Goal: Use online tool/utility: Utilize a website feature to perform a specific function

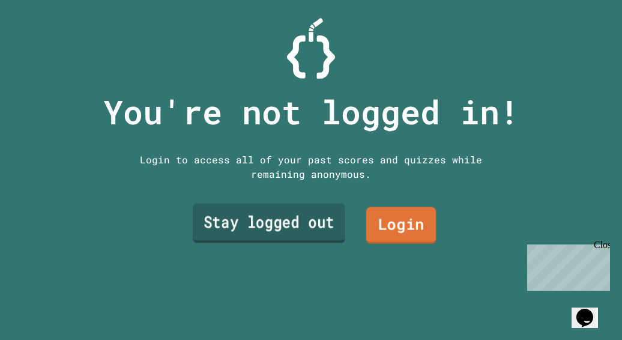
click at [286, 220] on link "Stay logged out" at bounding box center [269, 223] width 153 height 40
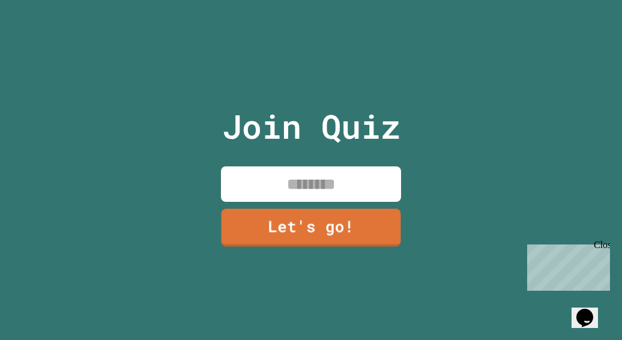
click at [282, 186] on input at bounding box center [311, 183] width 180 height 35
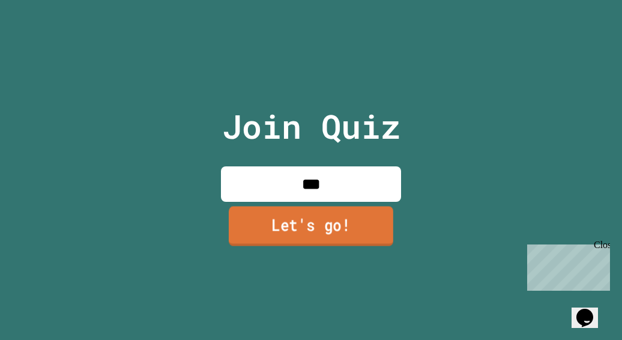
type input "***"
click at [304, 208] on link "Let's go!" at bounding box center [311, 227] width 165 height 40
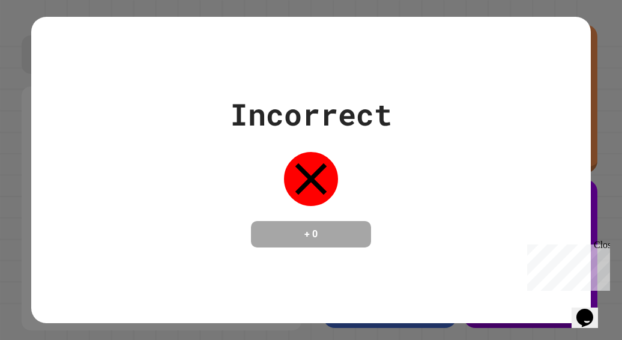
click at [606, 241] on div "Close" at bounding box center [601, 247] width 15 height 15
click at [464, 258] on div "Incorrect + 0" at bounding box center [311, 170] width 560 height 306
click at [284, 177] on icon at bounding box center [311, 179] width 54 height 54
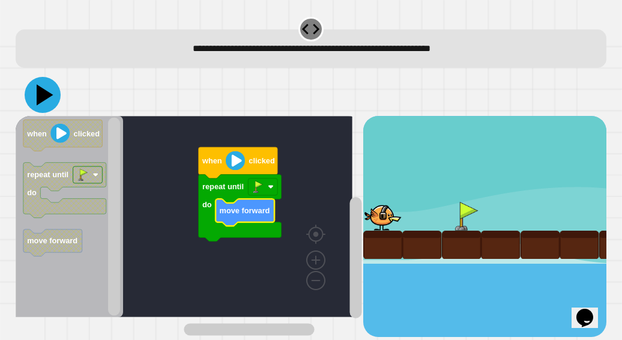
click at [48, 103] on icon at bounding box center [43, 95] width 36 height 36
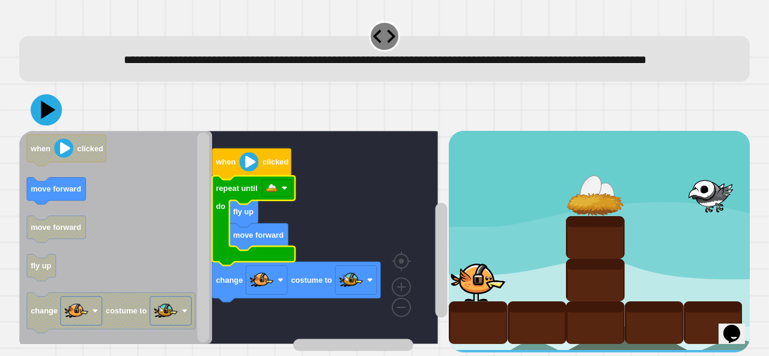
click at [42, 126] on icon at bounding box center [46, 109] width 31 height 31
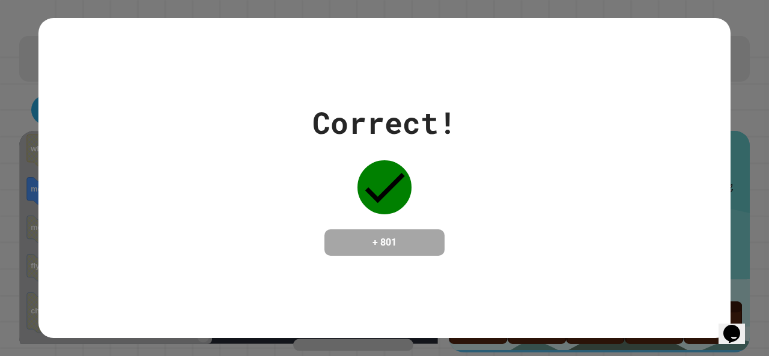
click at [183, 140] on div "Correct! + 801" at bounding box center [384, 178] width 692 height 156
click at [443, 226] on div "Correct! + 801" at bounding box center [384, 178] width 144 height 156
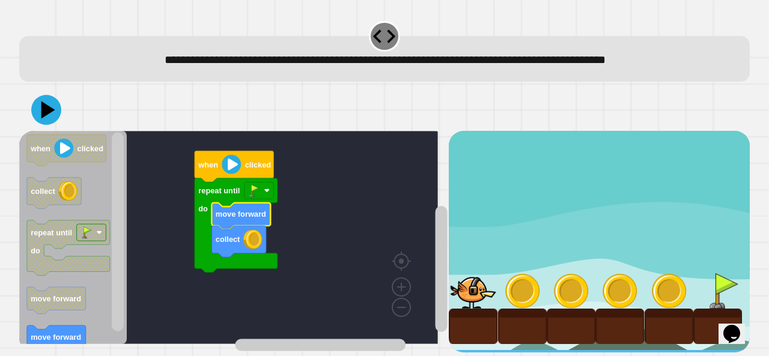
click at [237, 169] on image "Blockly Workspace" at bounding box center [231, 164] width 19 height 19
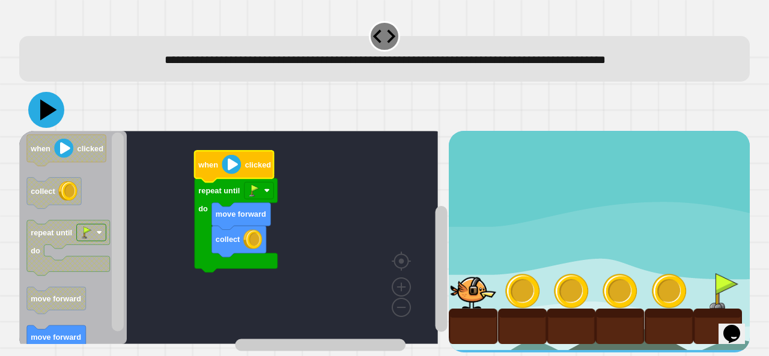
click at [49, 115] on icon at bounding box center [46, 110] width 36 height 36
click at [48, 111] on icon at bounding box center [48, 110] width 17 height 21
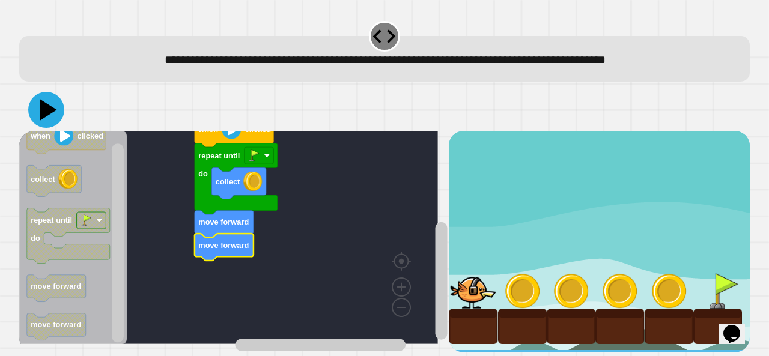
click at [50, 103] on icon at bounding box center [46, 110] width 36 height 36
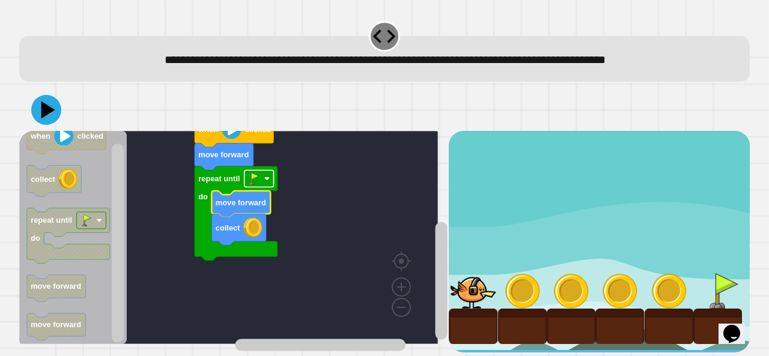
click at [273, 184] on rect "Blockly Workspace" at bounding box center [258, 179] width 29 height 17
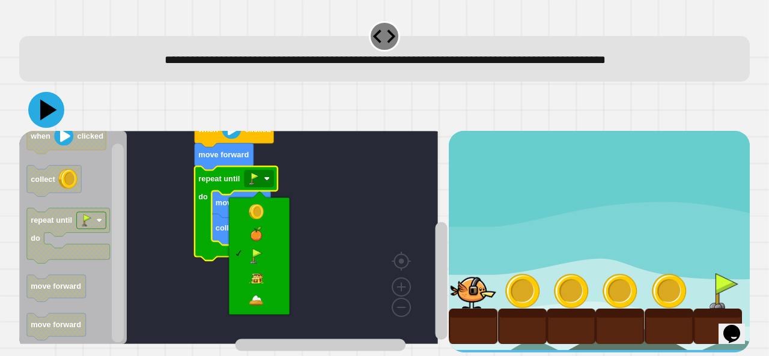
click at [47, 118] on icon at bounding box center [46, 110] width 36 height 36
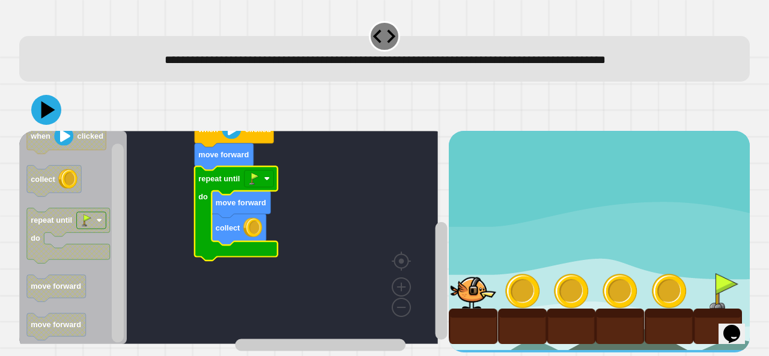
click at [271, 190] on icon "Blockly Workspace" at bounding box center [236, 214] width 83 height 94
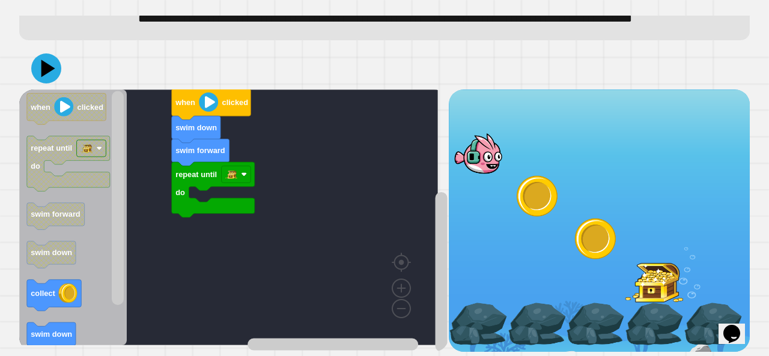
scroll to position [67, 0]
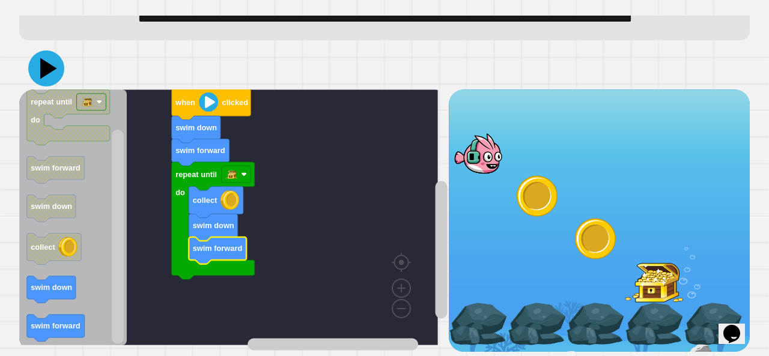
click at [45, 65] on icon at bounding box center [48, 68] width 17 height 21
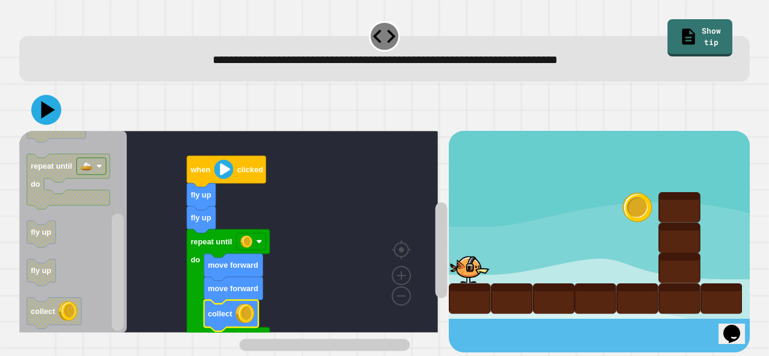
click at [232, 172] on image "Blockly Workspace" at bounding box center [223, 169] width 19 height 19
click at [35, 110] on icon at bounding box center [46, 110] width 30 height 30
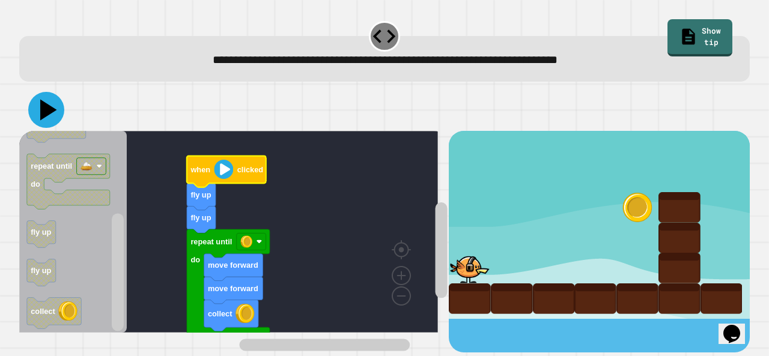
click at [55, 120] on icon at bounding box center [46, 110] width 36 height 36
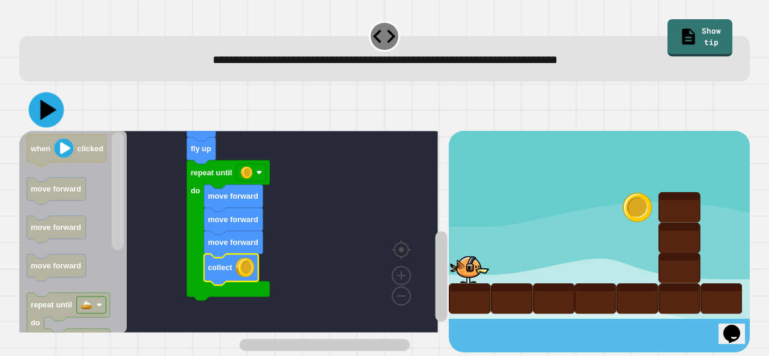
click at [50, 113] on icon at bounding box center [48, 110] width 16 height 20
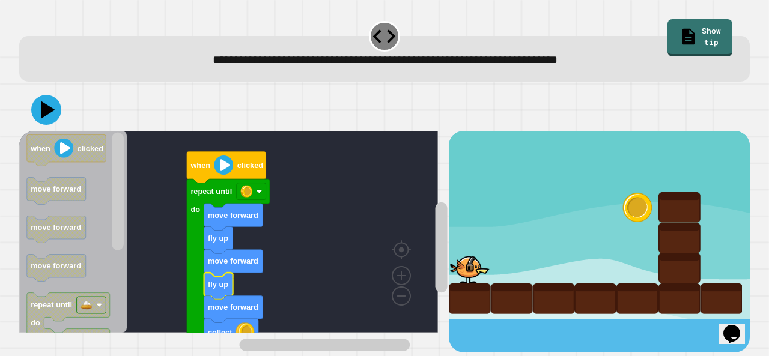
click at [55, 124] on div at bounding box center [384, 110] width 730 height 42
click at [50, 110] on icon at bounding box center [48, 110] width 17 height 21
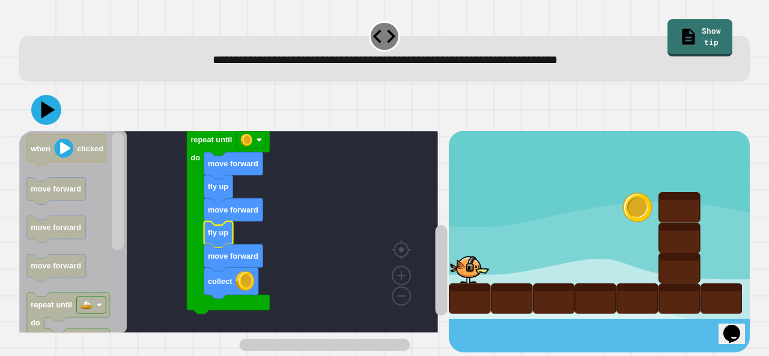
click at [238, 180] on rect "Blockly Workspace" at bounding box center [228, 232] width 419 height 202
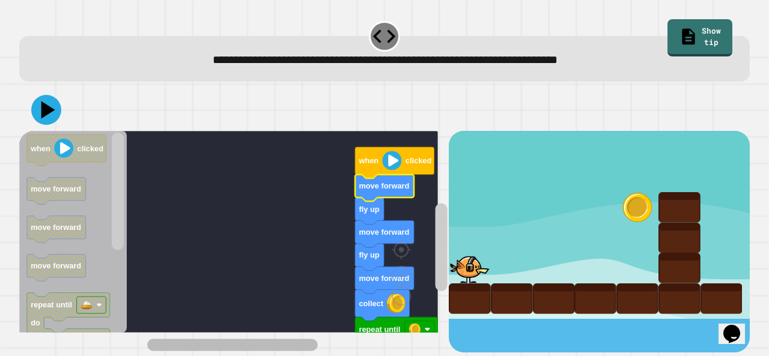
click at [199, 250] on div "when clicked move forward fly up move forward fly up move forward collect repea…" at bounding box center [233, 241] width 429 height 221
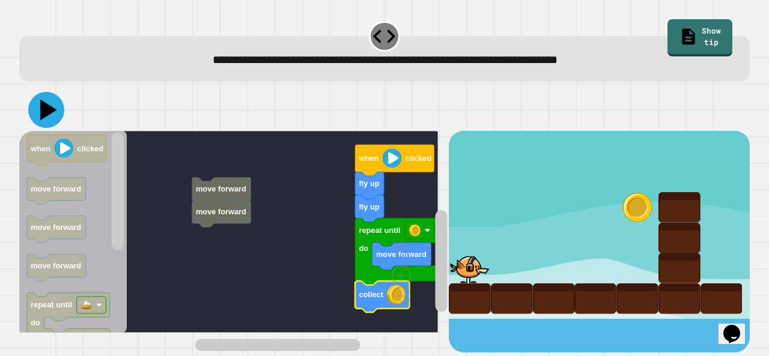
click at [55, 118] on icon at bounding box center [46, 110] width 36 height 36
